Goal: Task Accomplishment & Management: Use online tool/utility

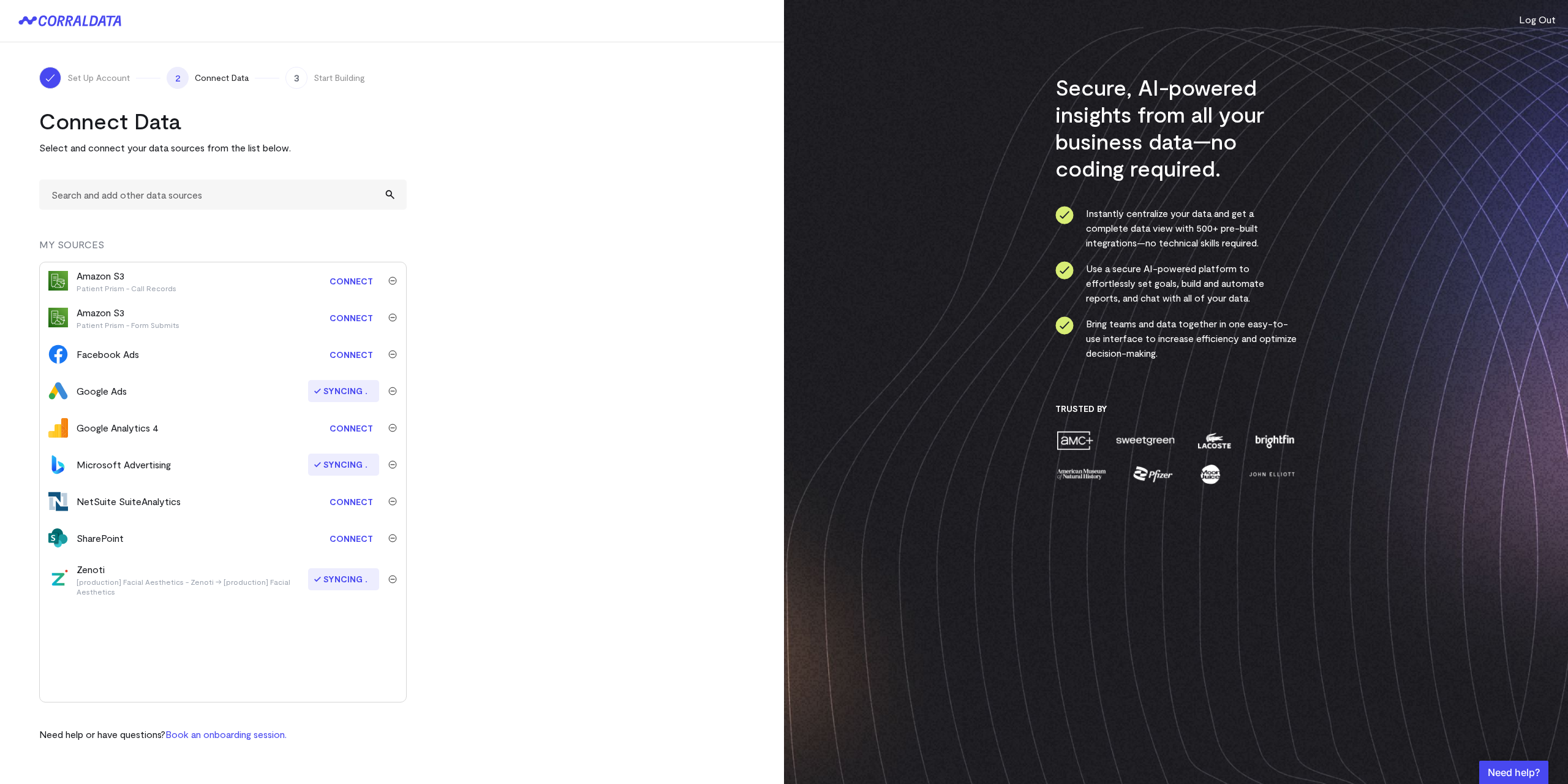
click at [23, 260] on div "Set Up Account 2 Connect Data 3 Start Building Connect Data Select and connect …" at bounding box center [392, 404] width 784 height 724
click at [349, 430] on link "Connect" at bounding box center [351, 427] width 56 height 22
click at [347, 358] on link "Connect" at bounding box center [351, 354] width 56 height 22
click at [348, 539] on link "Connect" at bounding box center [351, 538] width 56 height 22
click at [360, 502] on link "Connect" at bounding box center [351, 501] width 56 height 22
